Goal: Check status: Check status

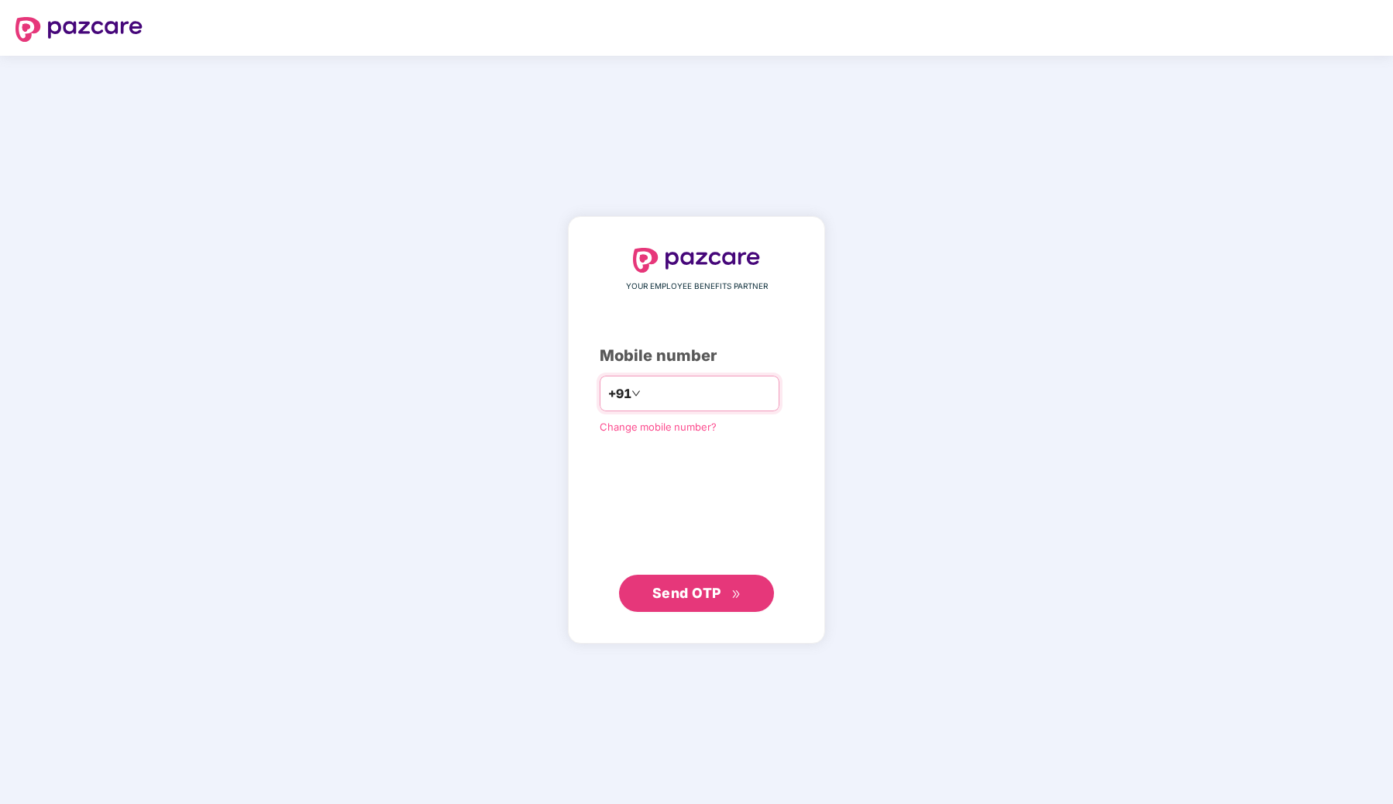
click at [678, 390] on input "number" at bounding box center [707, 393] width 127 height 25
type input "**********"
click at [689, 590] on span "Send OTP" at bounding box center [686, 593] width 69 height 16
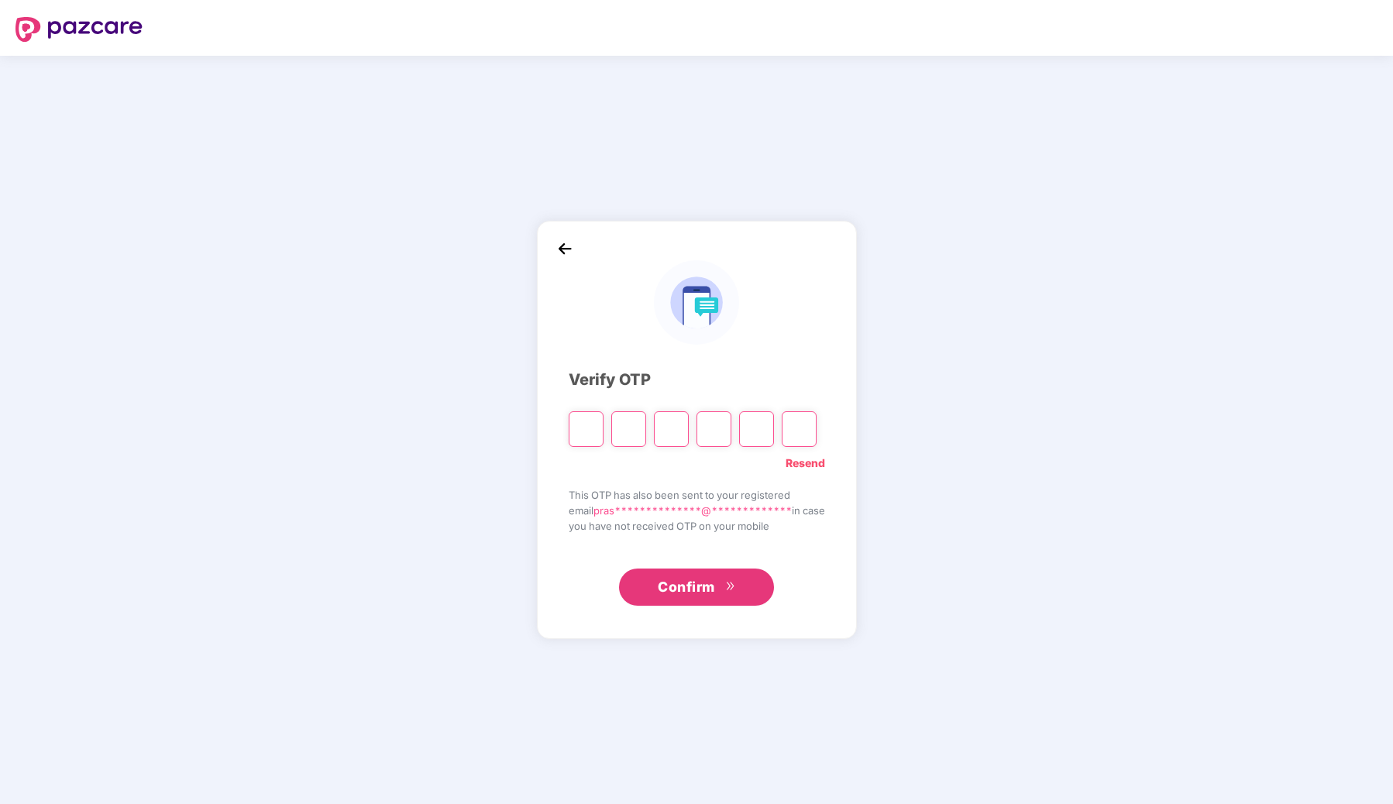
type input "*"
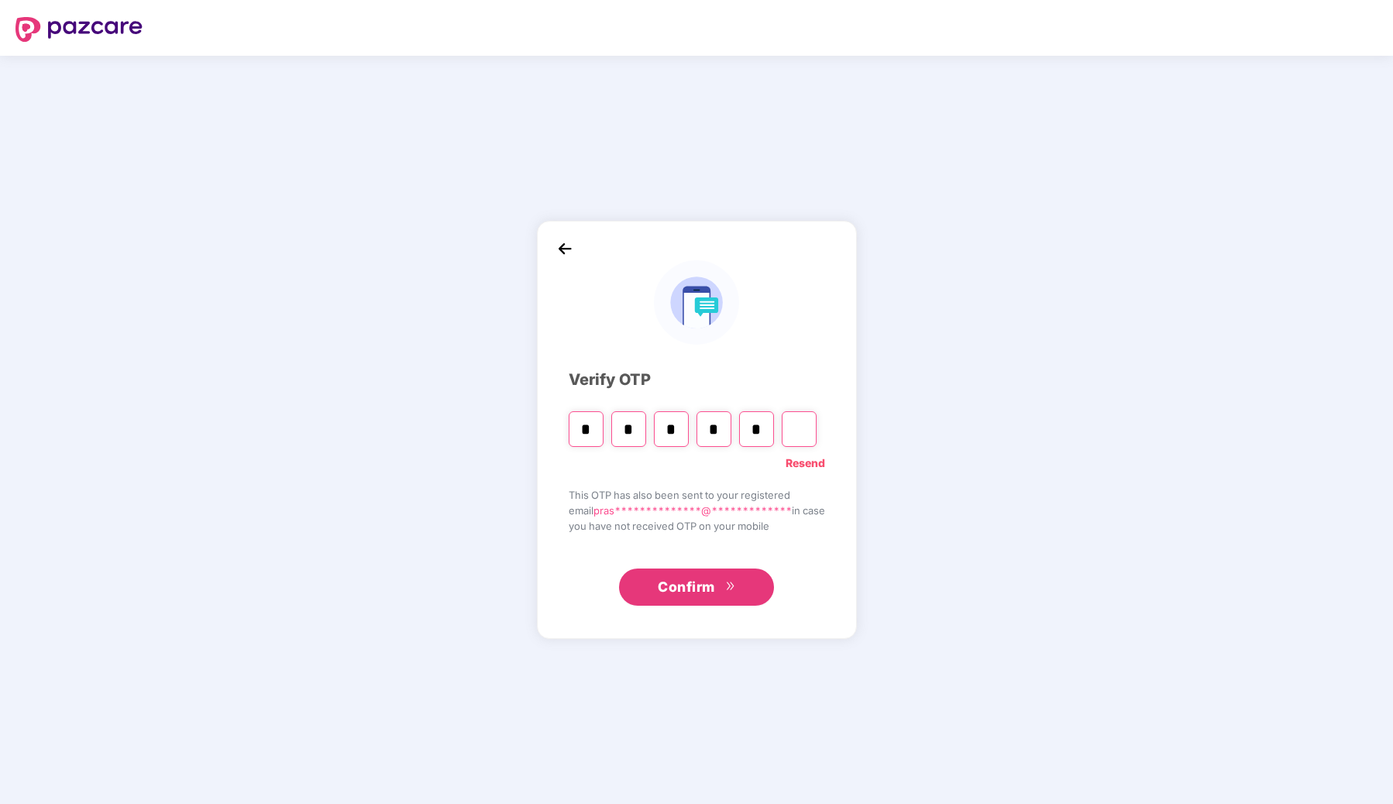
type input "*"
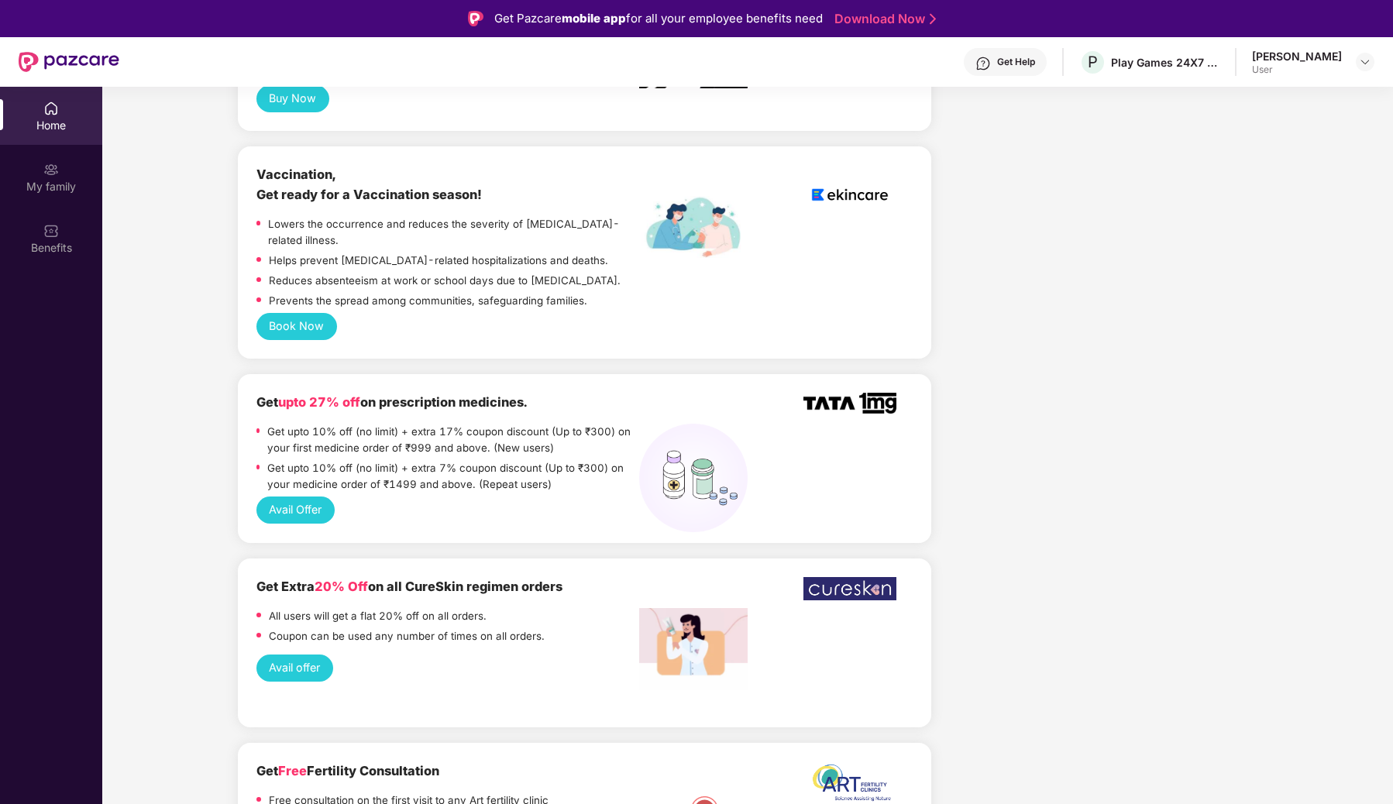
scroll to position [763, 0]
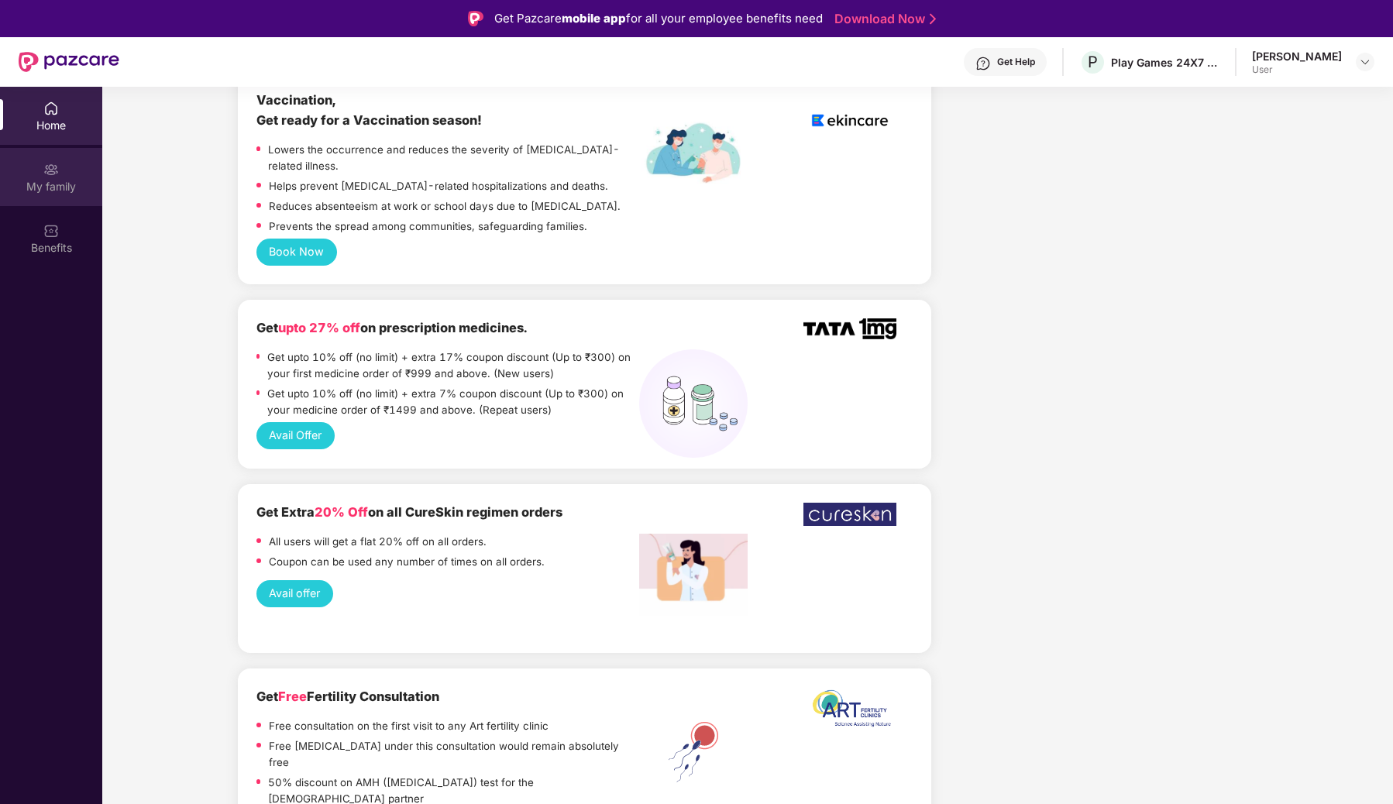
click at [43, 184] on div "My family" at bounding box center [51, 186] width 102 height 15
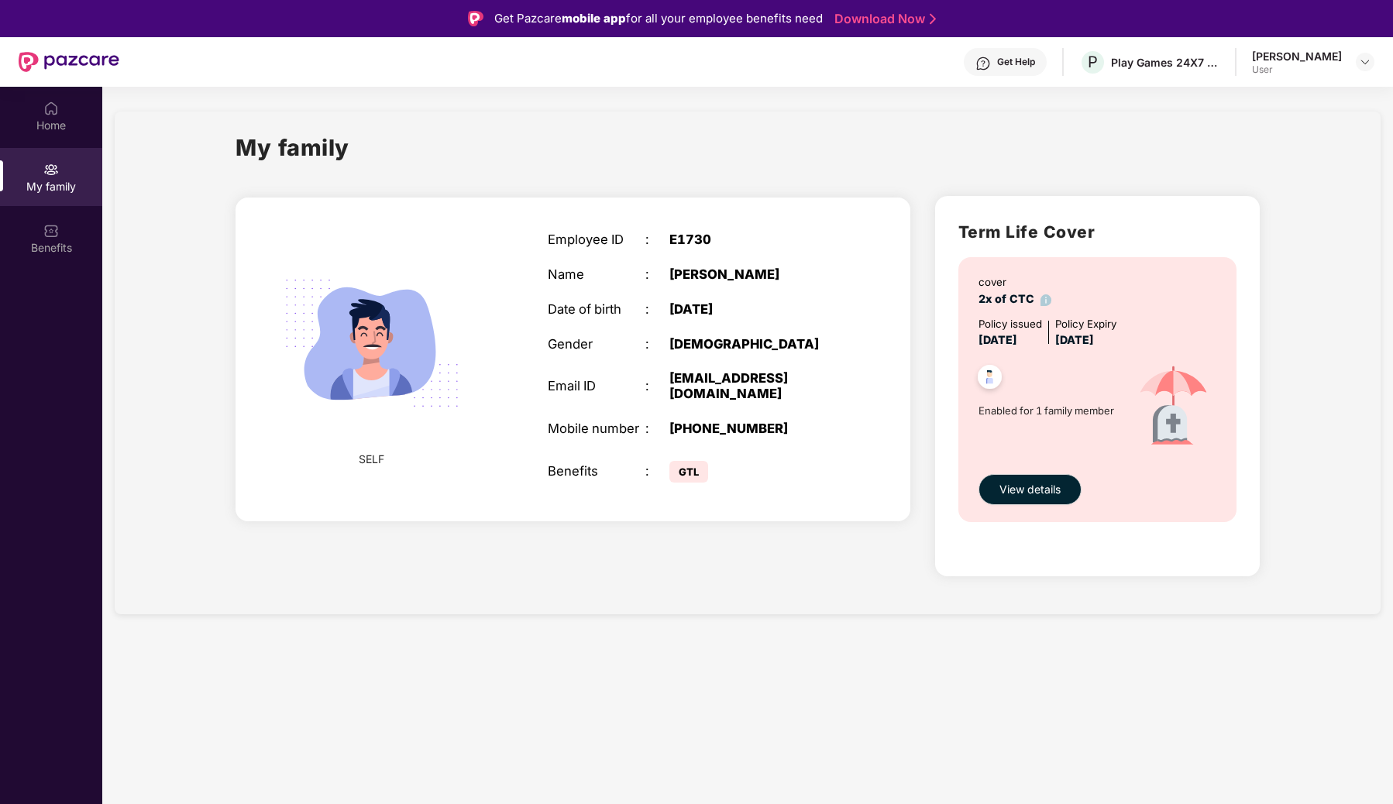
click at [685, 483] on span "GTL" at bounding box center [688, 472] width 39 height 22
click at [770, 487] on div "GTL" at bounding box center [754, 471] width 170 height 31
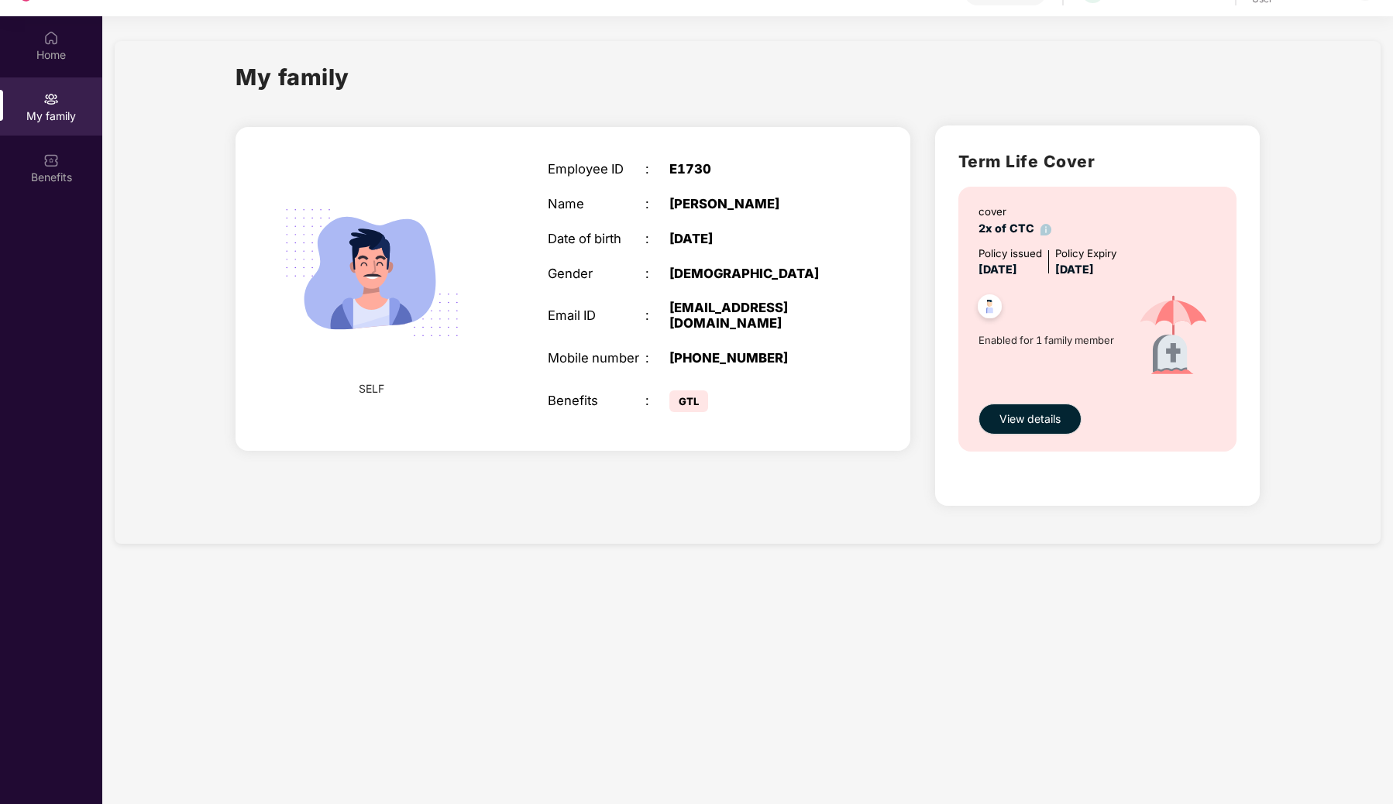
scroll to position [87, 0]
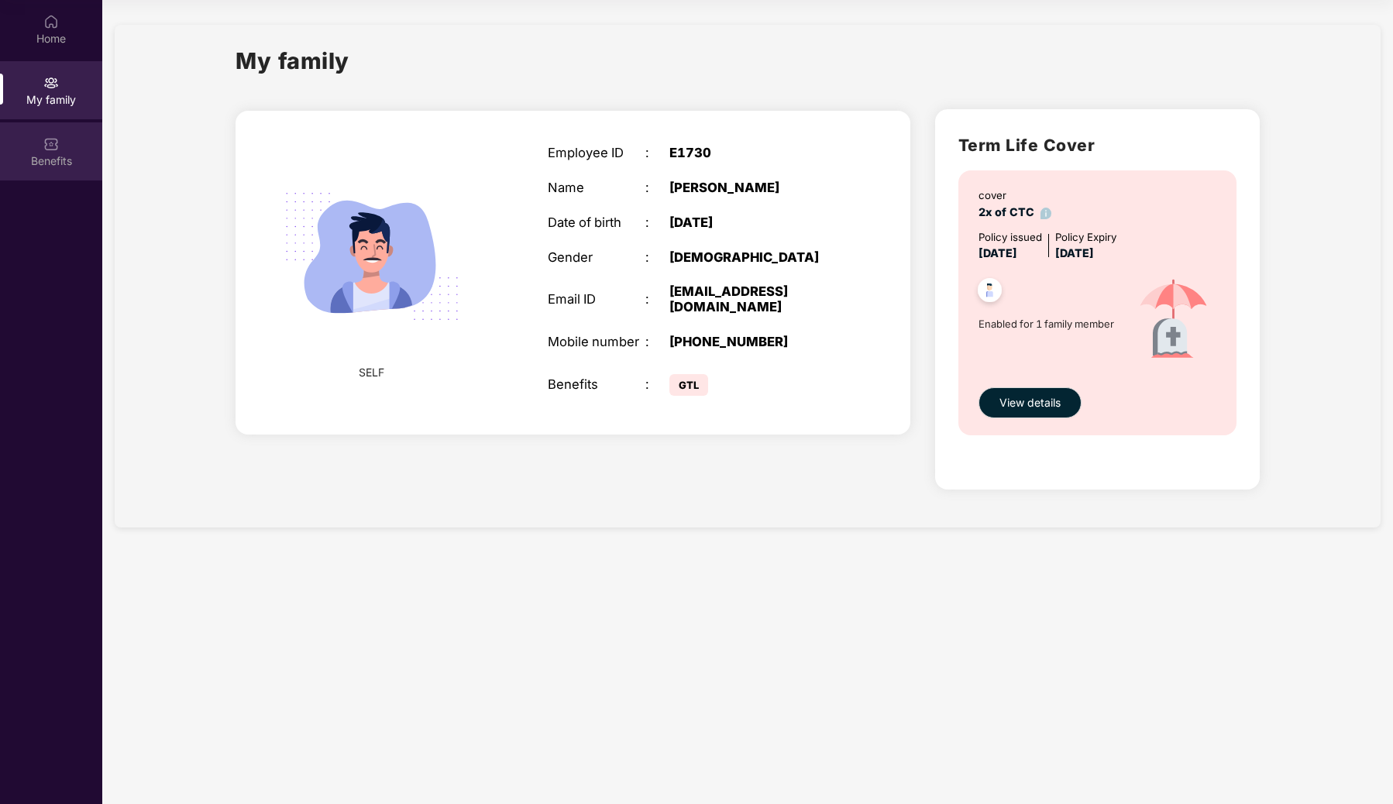
click at [47, 161] on div "Benefits" at bounding box center [51, 160] width 102 height 15
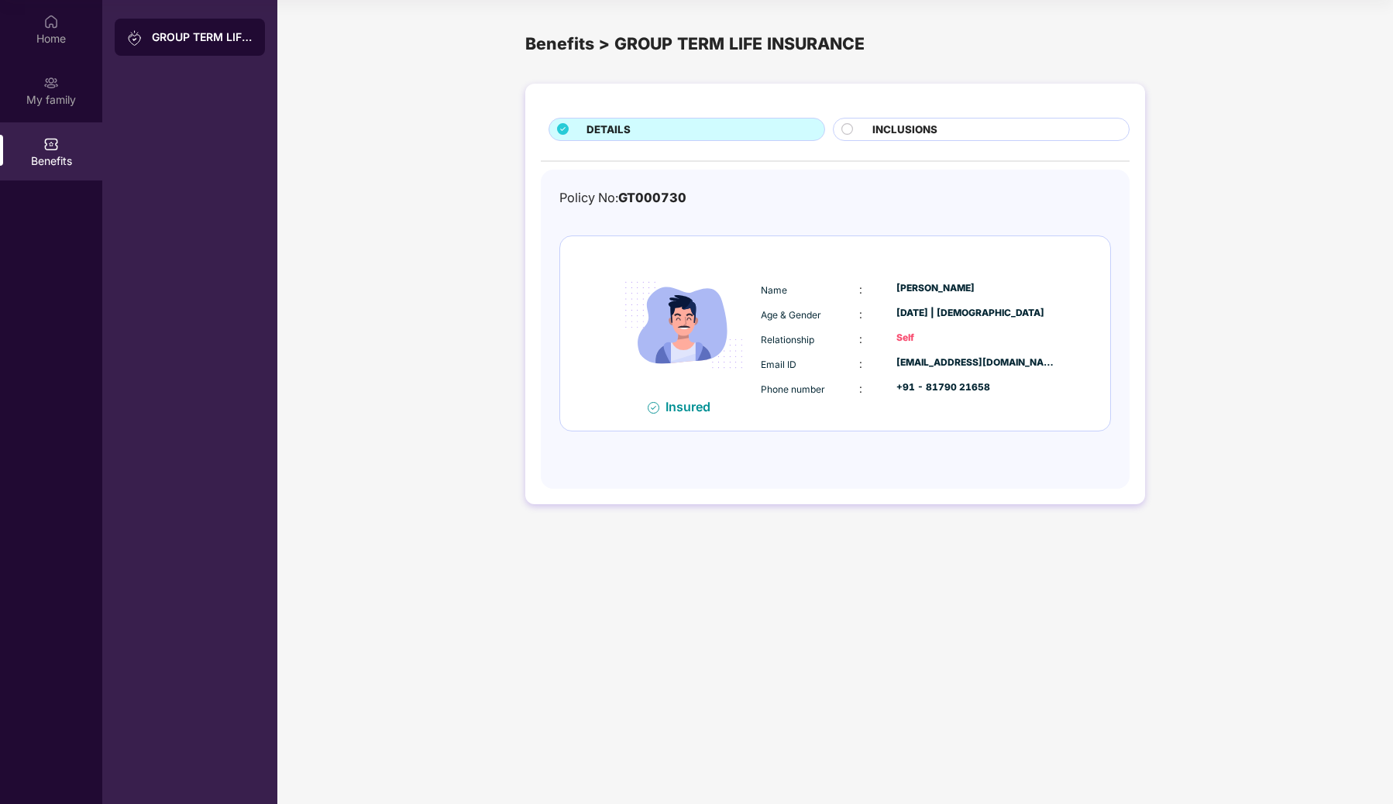
click at [909, 129] on span "INCLUSIONS" at bounding box center [904, 130] width 65 height 16
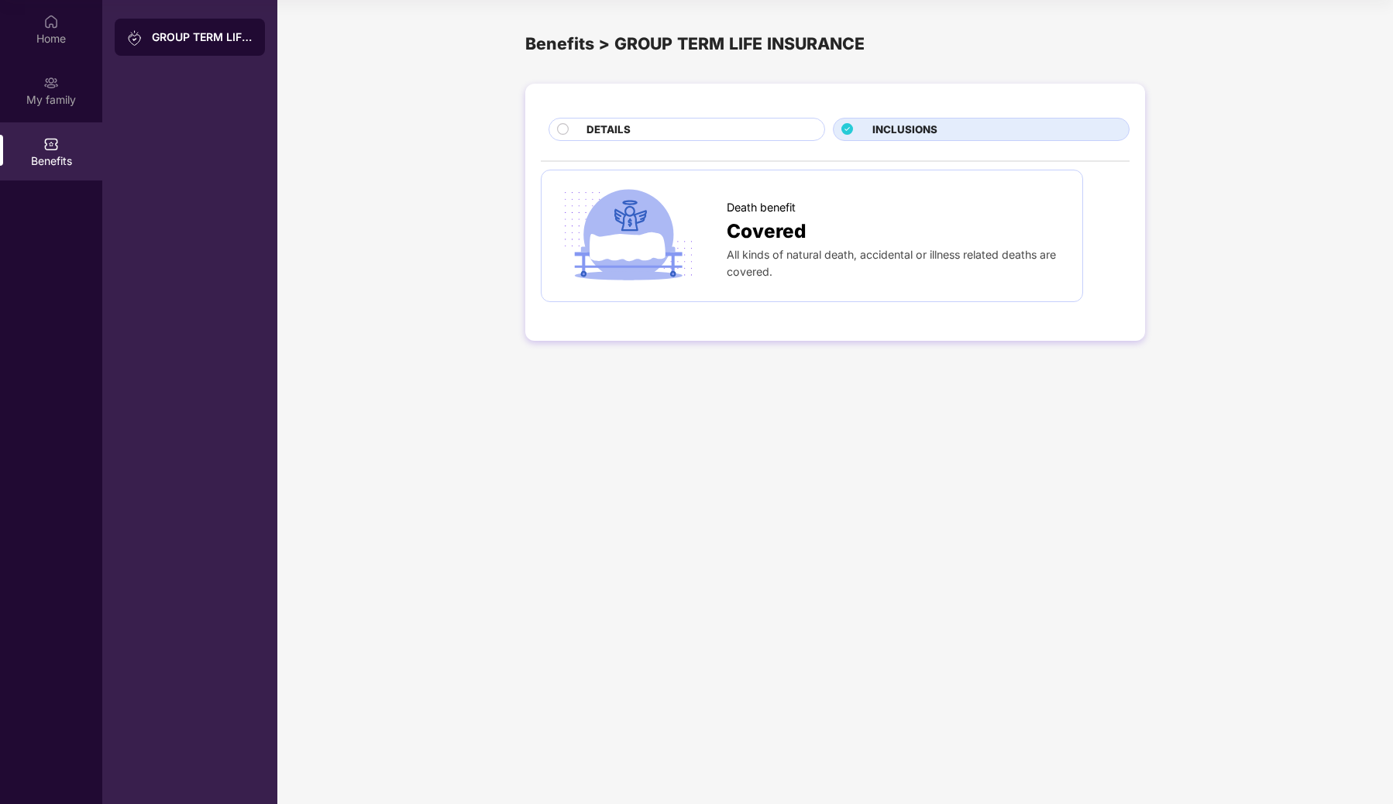
click at [593, 123] on span "DETAILS" at bounding box center [608, 130] width 44 height 16
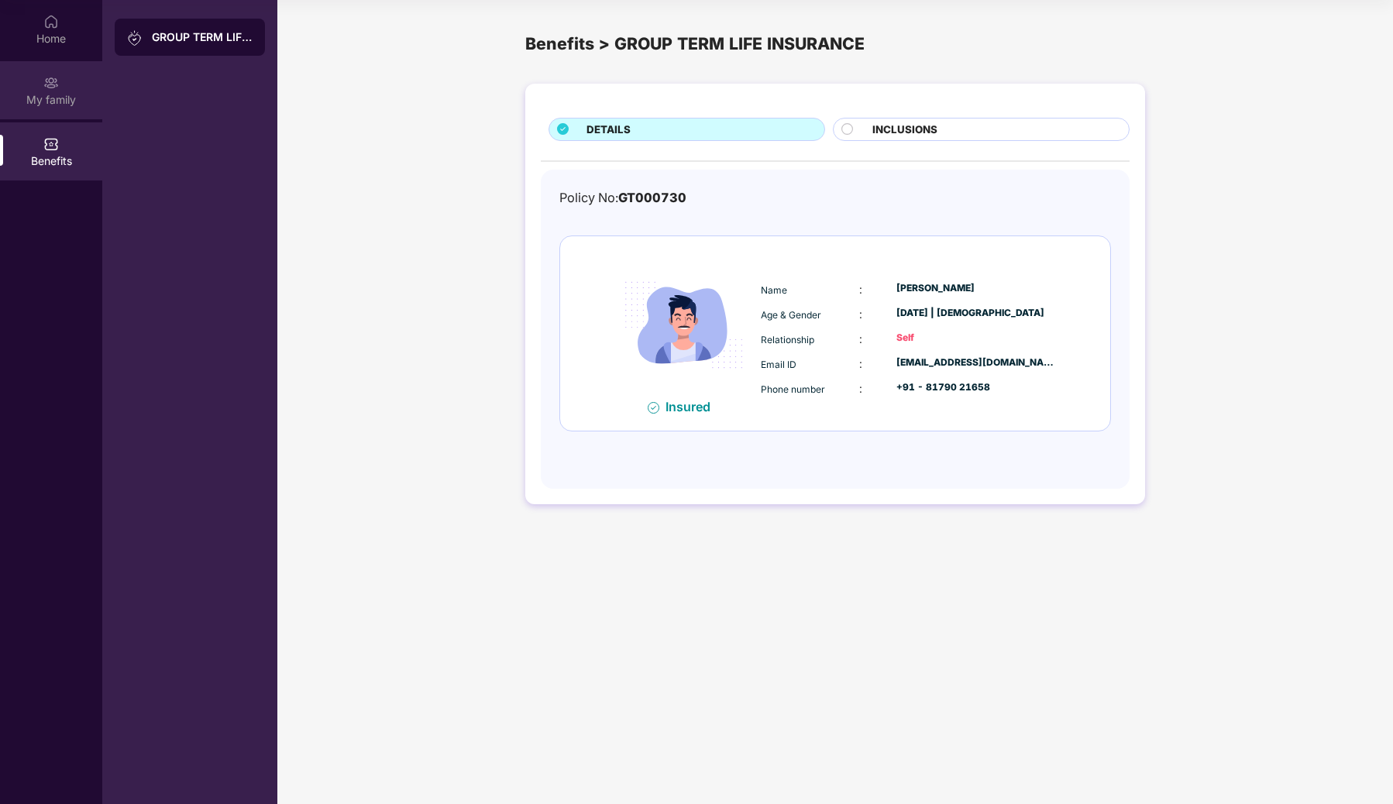
click at [32, 100] on div "My family" at bounding box center [51, 99] width 102 height 15
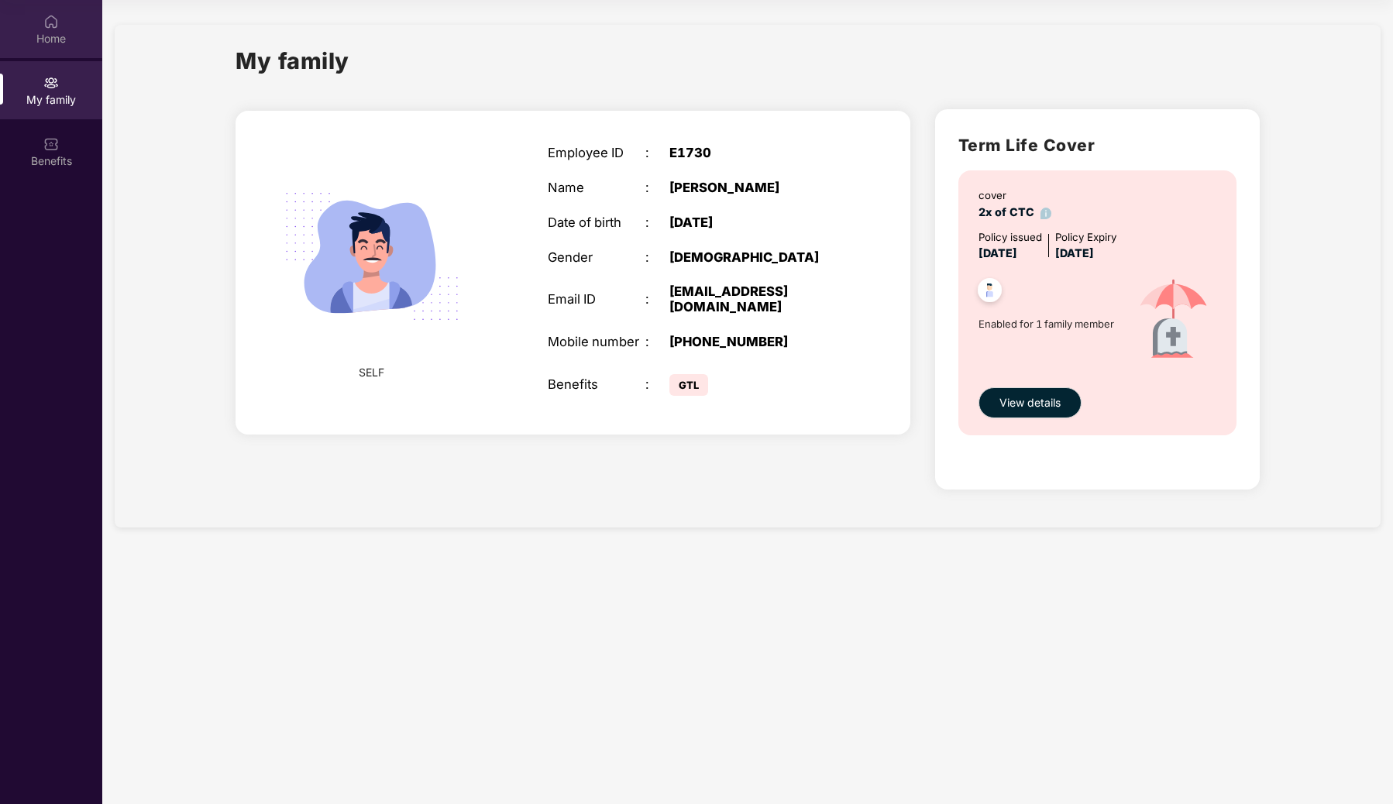
click at [47, 36] on div "Home" at bounding box center [51, 38] width 102 height 15
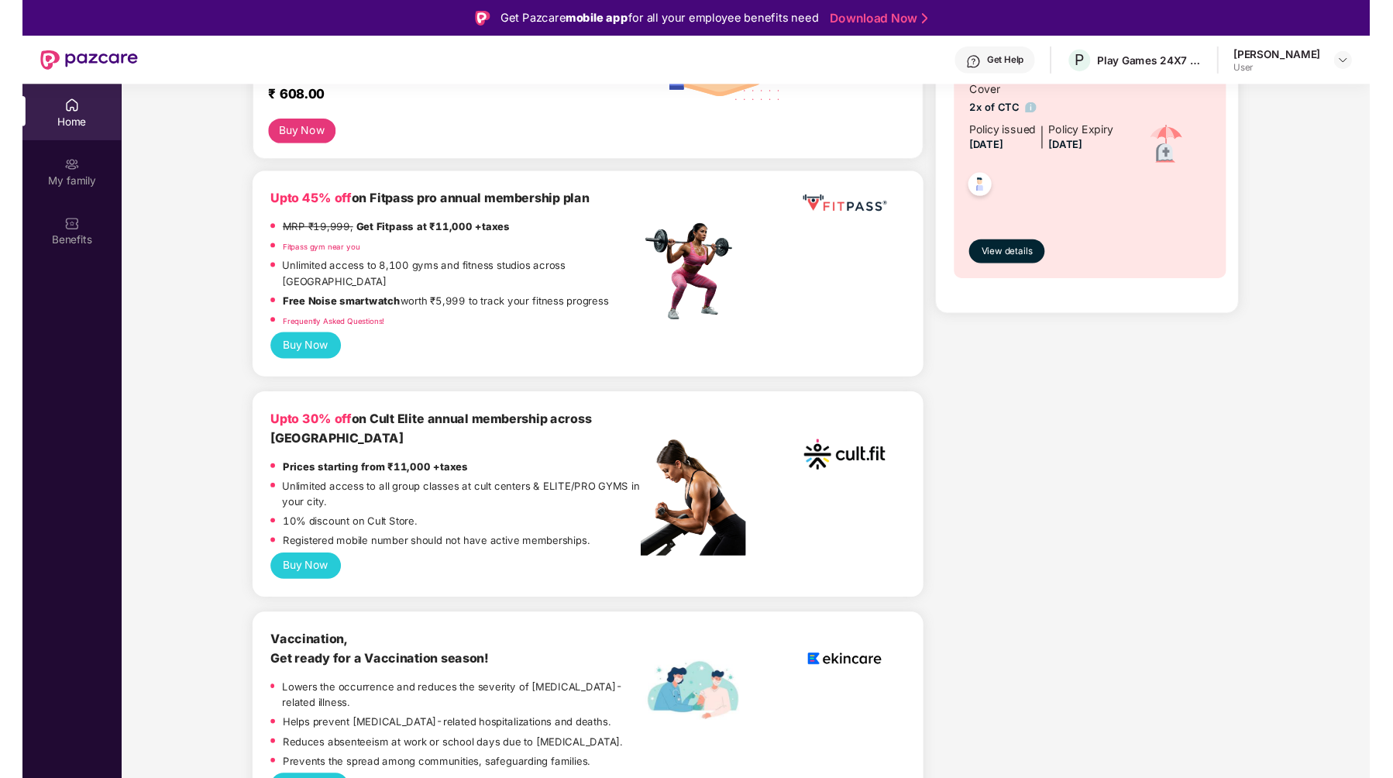
scroll to position [0, 0]
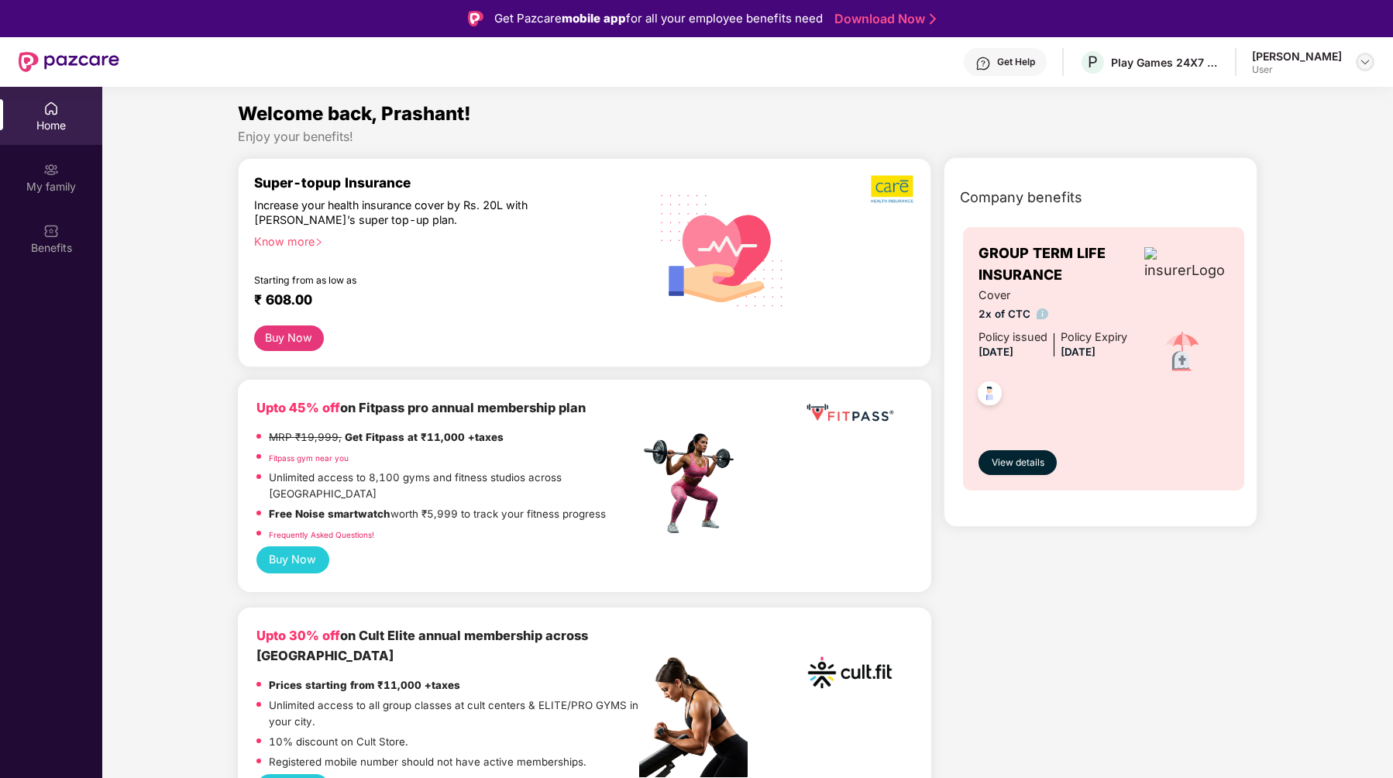
click at [1359, 61] on img at bounding box center [1365, 62] width 12 height 12
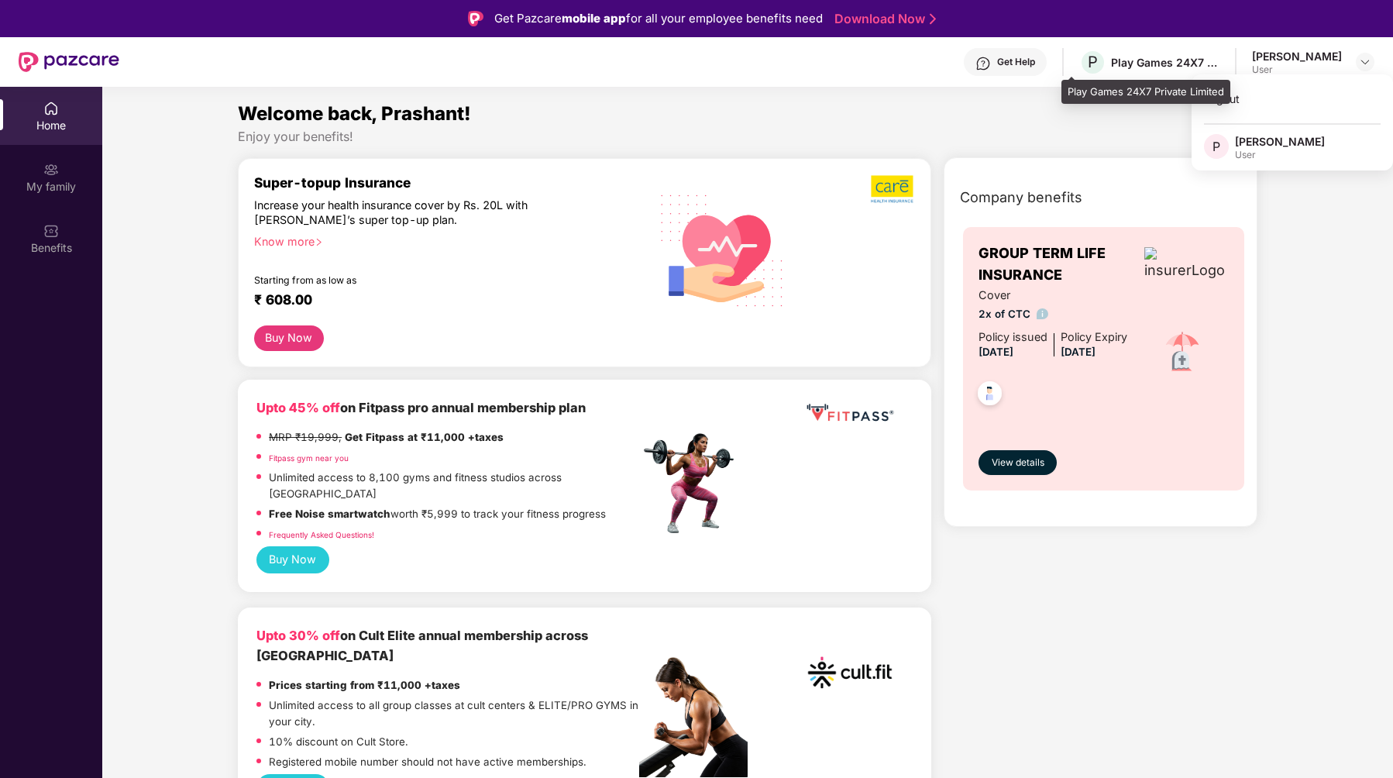
click at [1113, 64] on div "Play Games 24X7 Private Limited" at bounding box center [1165, 62] width 108 height 15
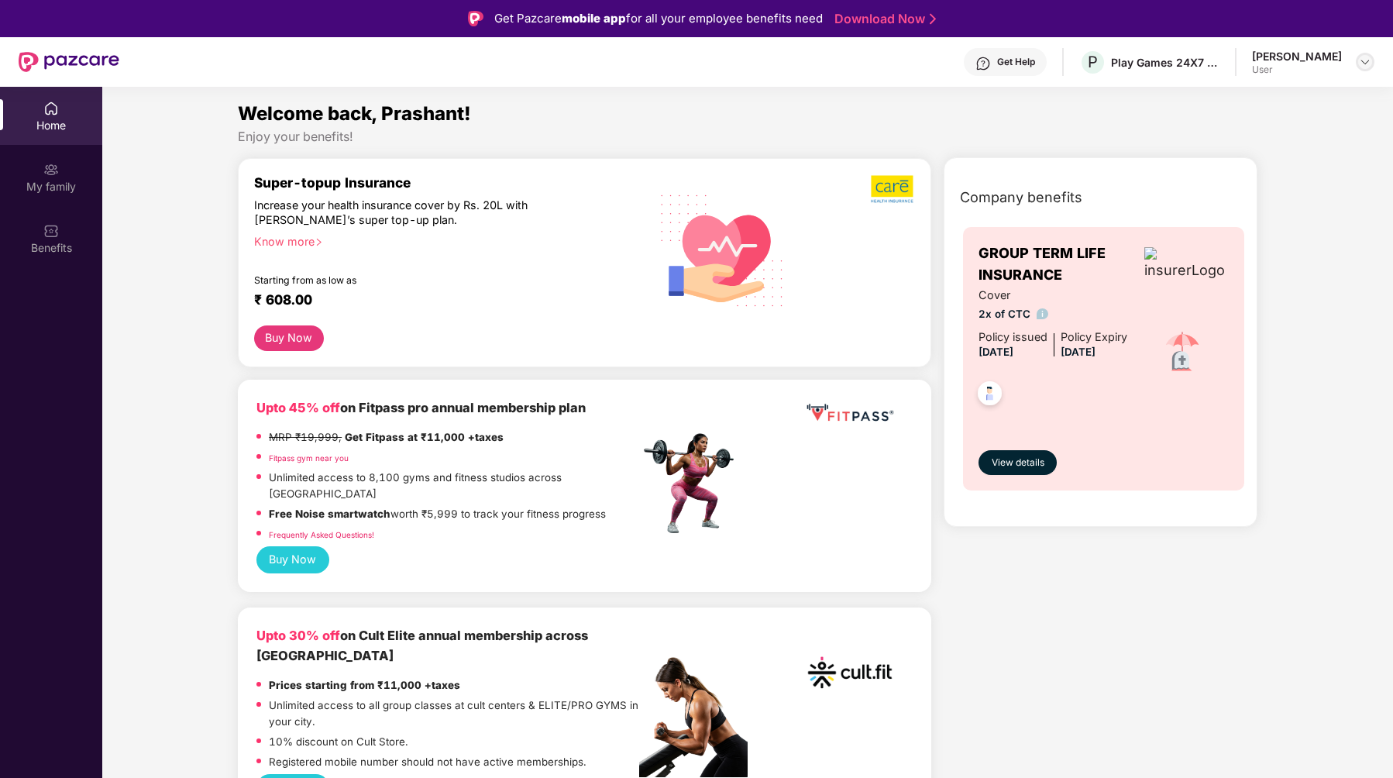
click at [1363, 58] on img at bounding box center [1365, 62] width 12 height 12
click at [1267, 149] on div "User" at bounding box center [1280, 155] width 90 height 12
click at [43, 191] on div "My family" at bounding box center [51, 186] width 102 height 15
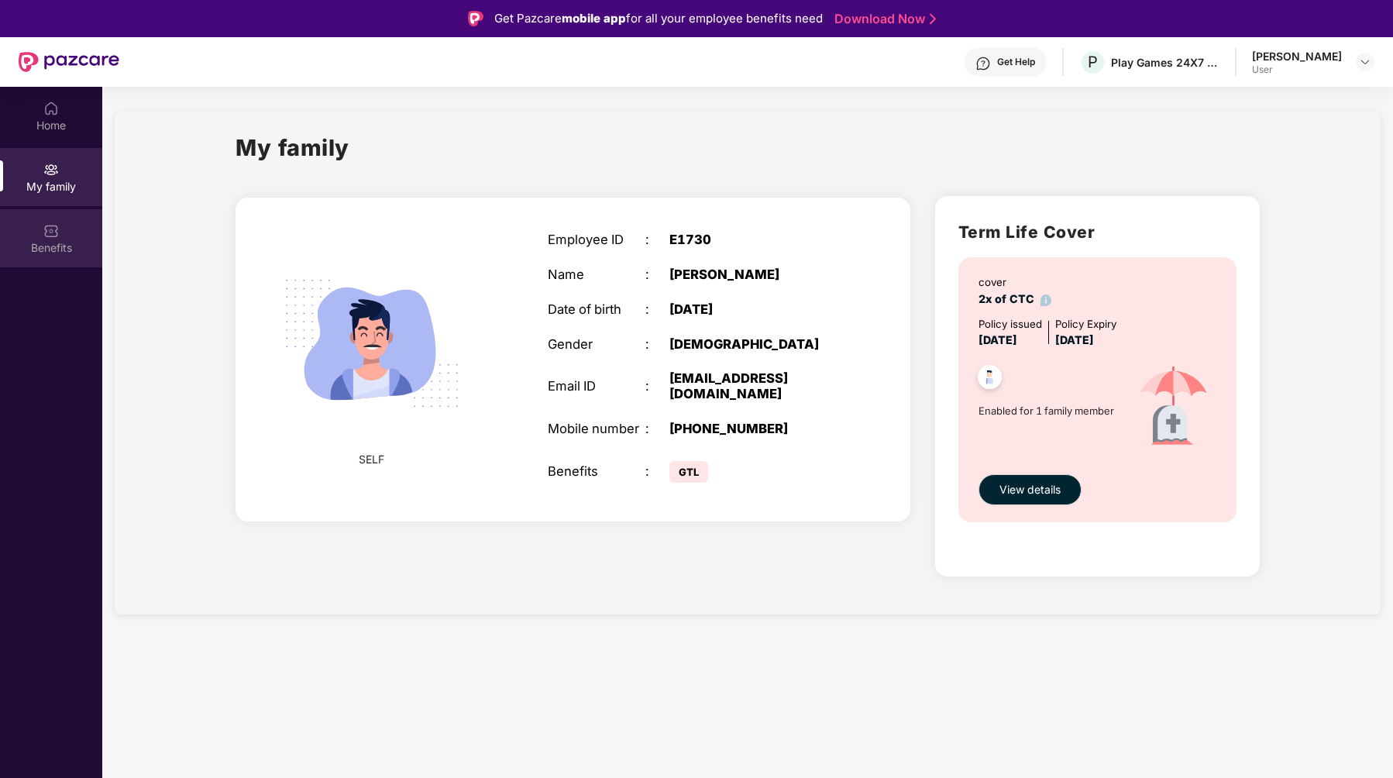
click at [53, 227] on img at bounding box center [50, 230] width 15 height 15
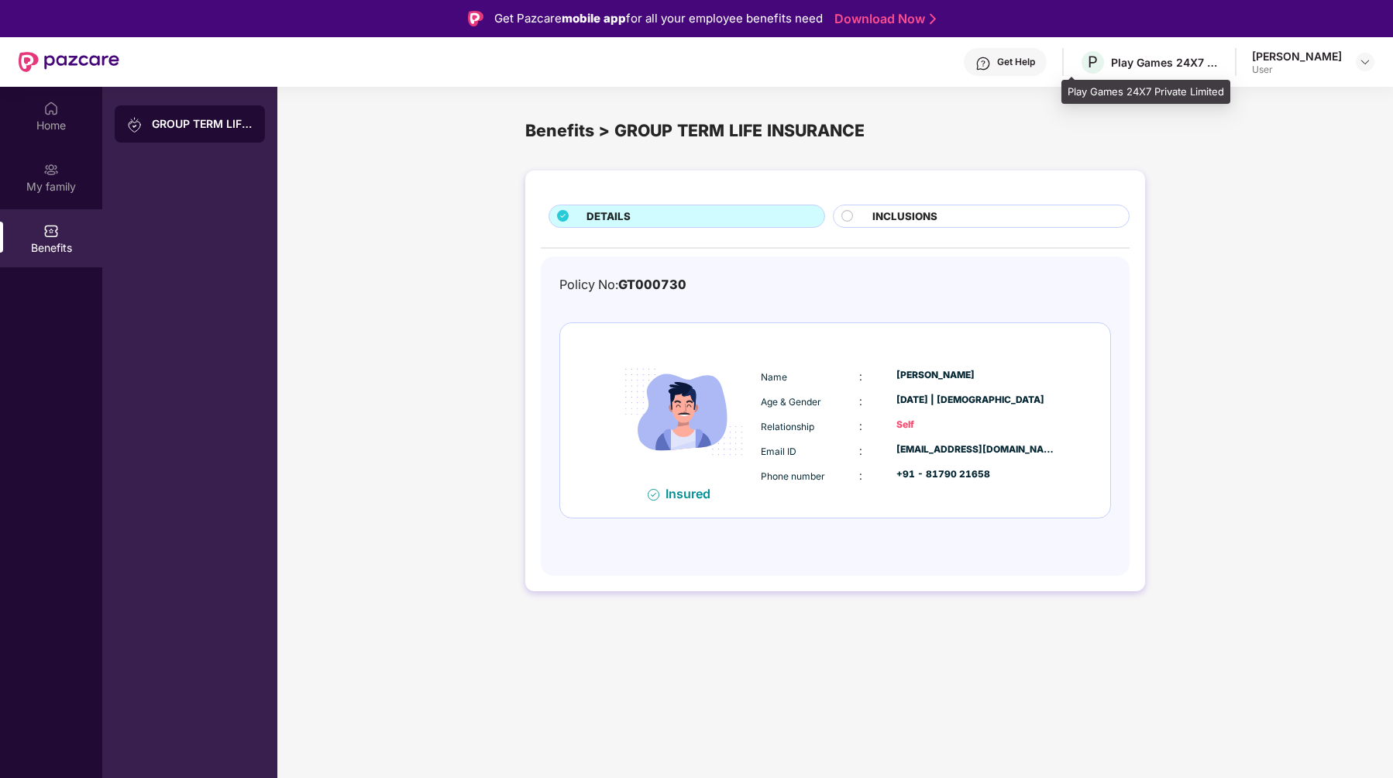
click at [1146, 55] on div "Play Games 24X7 Private Limited" at bounding box center [1165, 62] width 108 height 15
click at [1088, 62] on span "P" at bounding box center [1093, 62] width 10 height 19
click at [1372, 55] on div at bounding box center [1365, 62] width 19 height 19
click at [1361, 61] on img at bounding box center [1365, 62] width 12 height 12
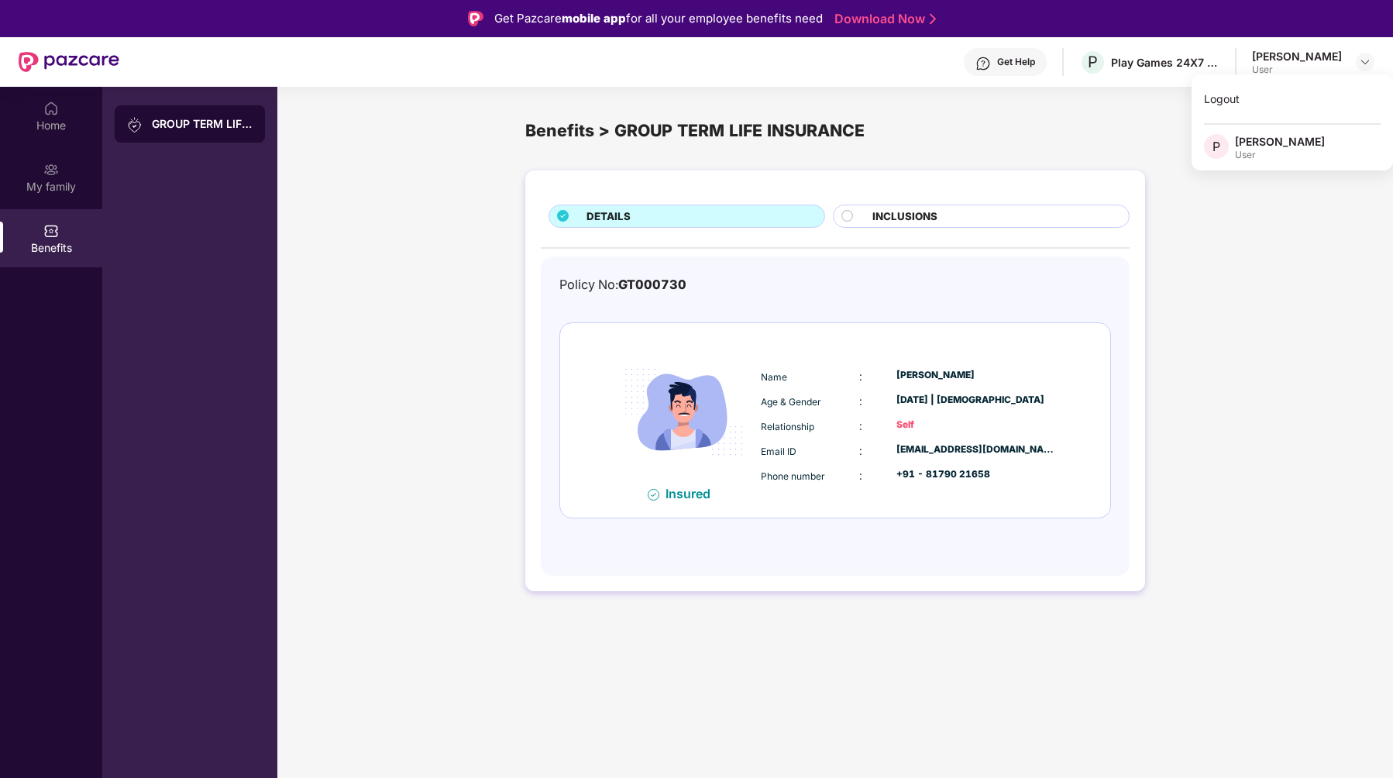
click at [1231, 376] on div "DETAILS INCLUSIONS Policy No: GT000730 Insured Name : [PERSON_NAME] Age & Gende…" at bounding box center [835, 389] width 1116 height 452
click at [60, 180] on div "My family" at bounding box center [51, 186] width 102 height 15
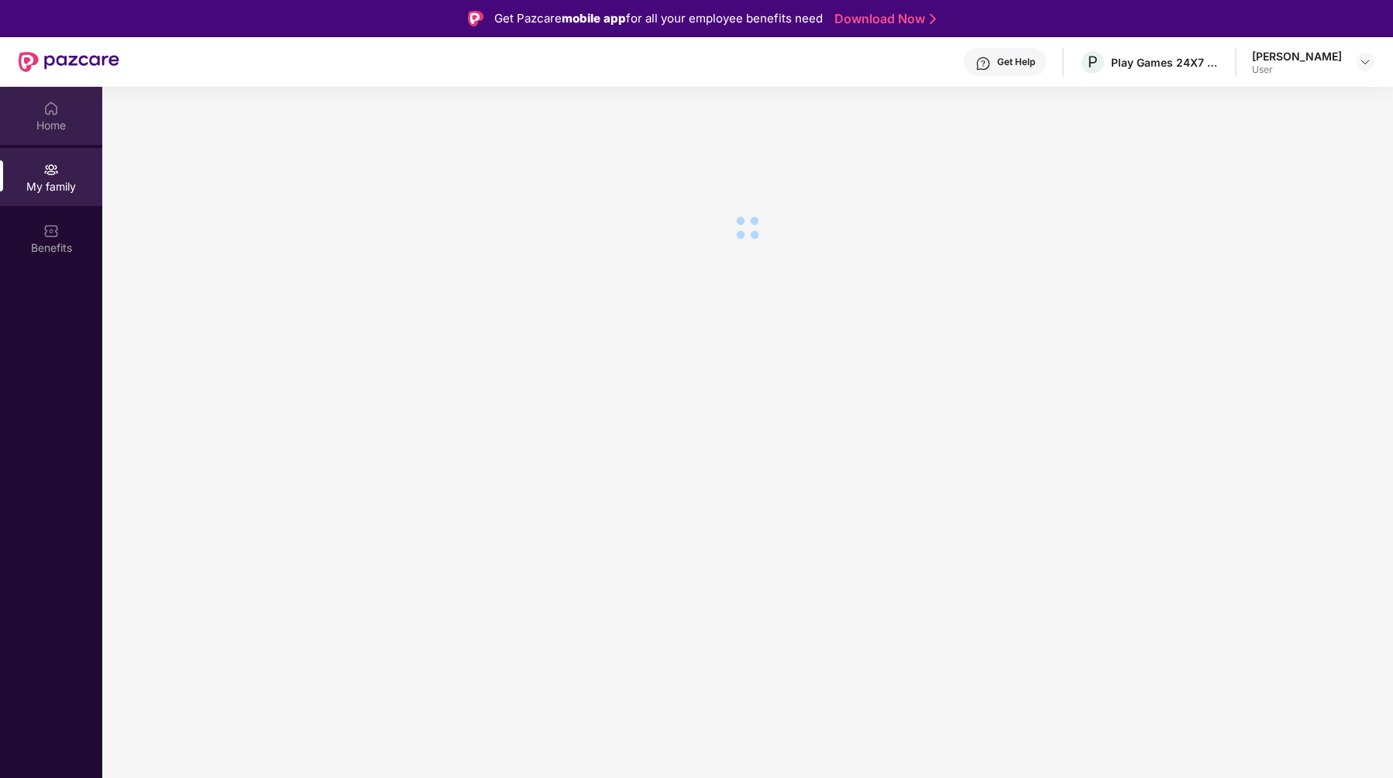
click at [58, 126] on div "Home" at bounding box center [51, 125] width 102 height 15
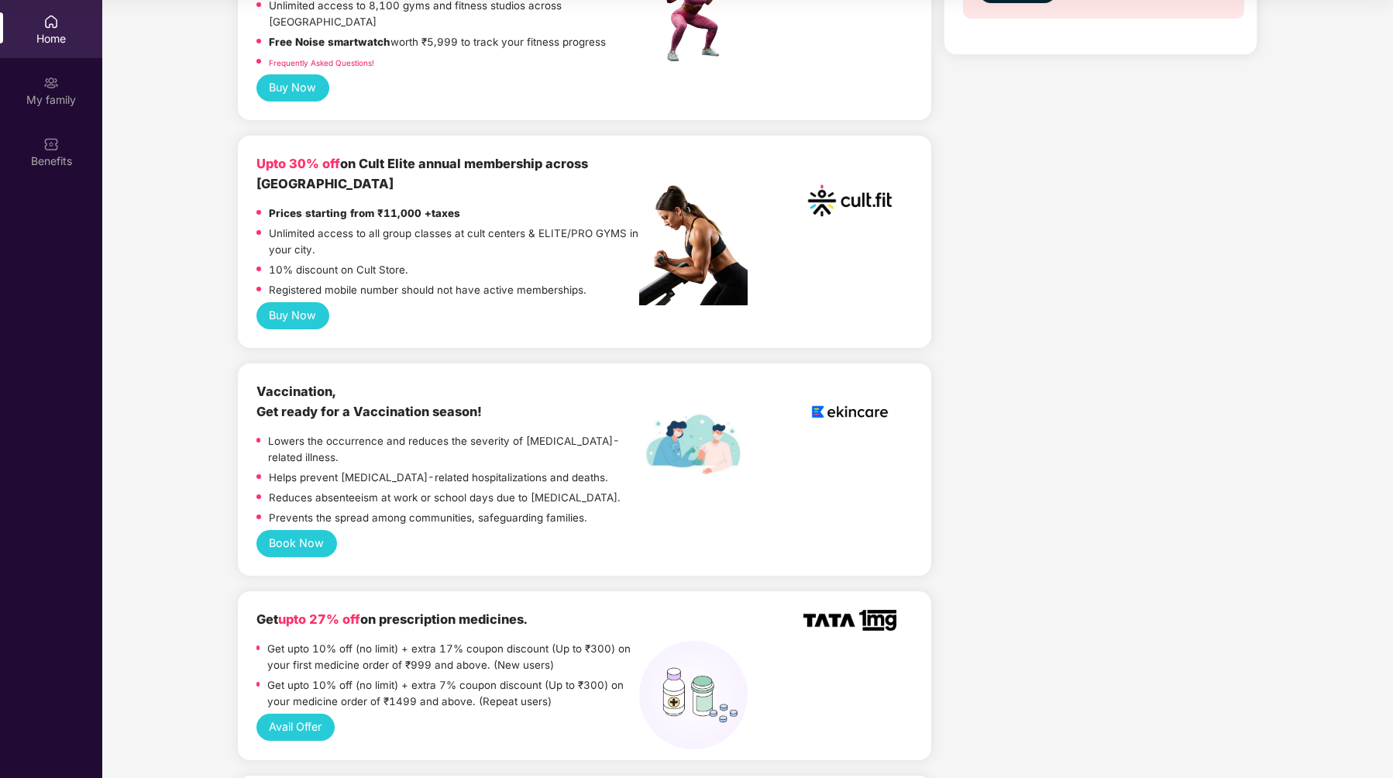
scroll to position [383, 0]
